Goal: Information Seeking & Learning: Learn about a topic

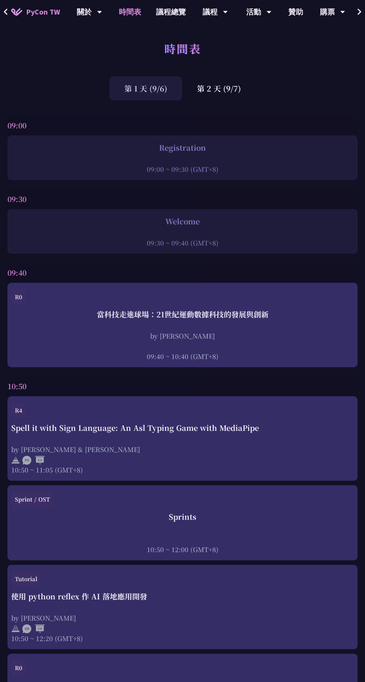
click at [256, 101] on div "第 2 天 (9/7)" at bounding box center [219, 88] width 74 height 24
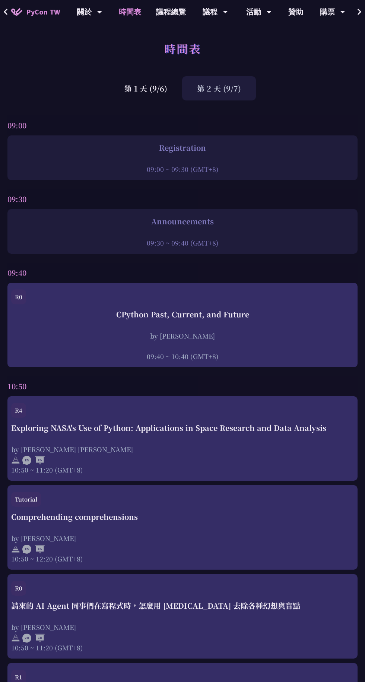
click at [354, 341] on div "by [PERSON_NAME]" at bounding box center [182, 335] width 342 height 9
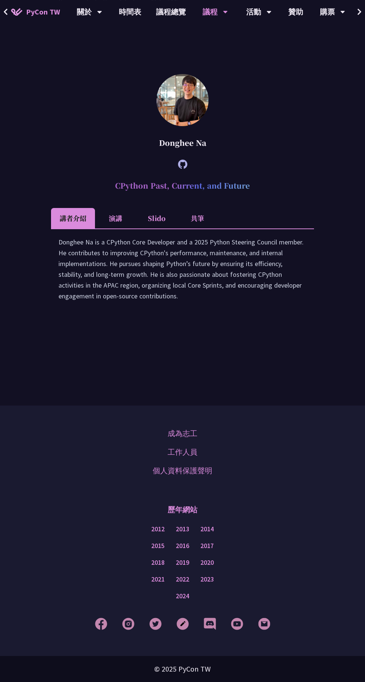
scroll to position [1408, 0]
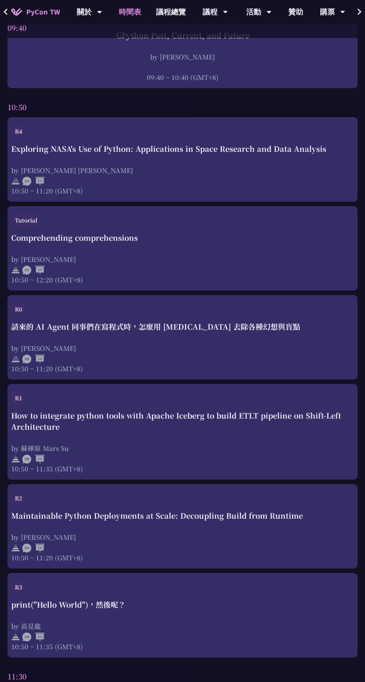
scroll to position [283, 0]
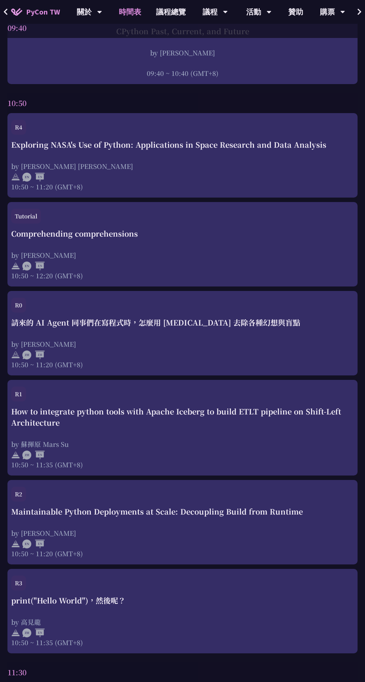
click at [354, 260] on div "by [PERSON_NAME]" at bounding box center [182, 255] width 342 height 9
